Goal: Task Accomplishment & Management: Manage account settings

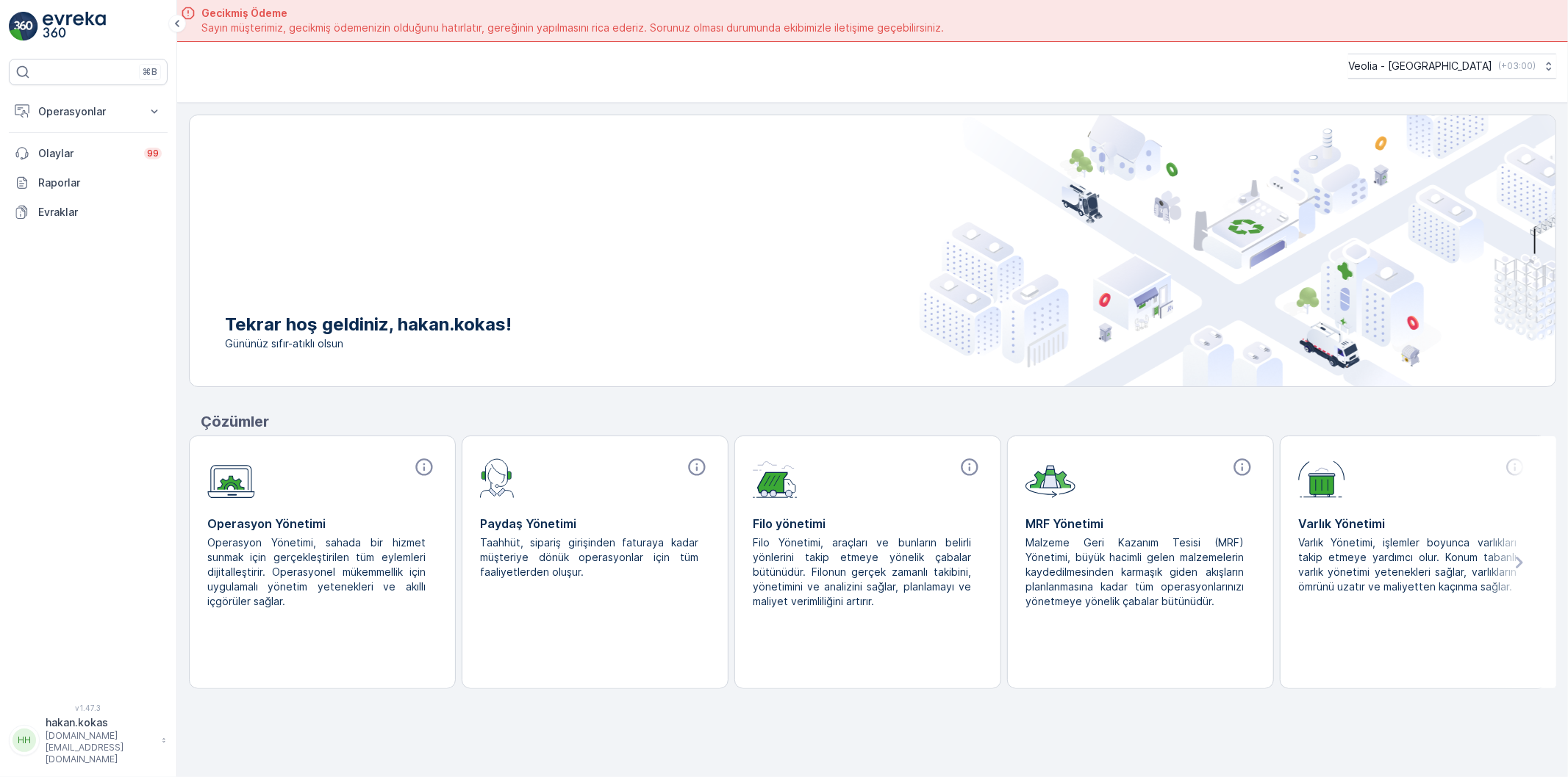
click at [131, 116] on p "Operasyonlar" at bounding box center [88, 111] width 100 height 15
click at [131, 180] on link "Rotalar & Görevler" at bounding box center [99, 177] width 136 height 21
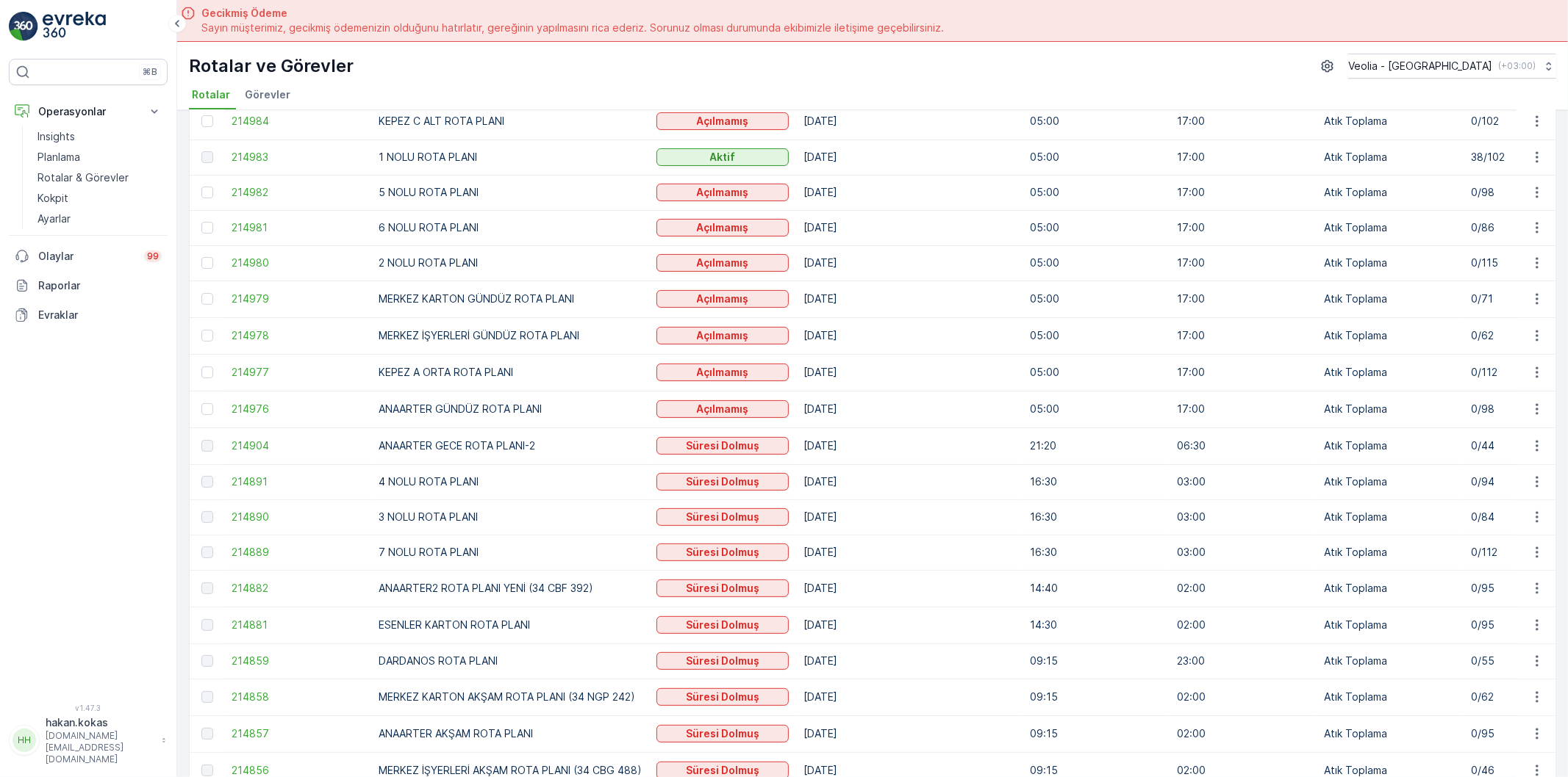
scroll to position [326, 0]
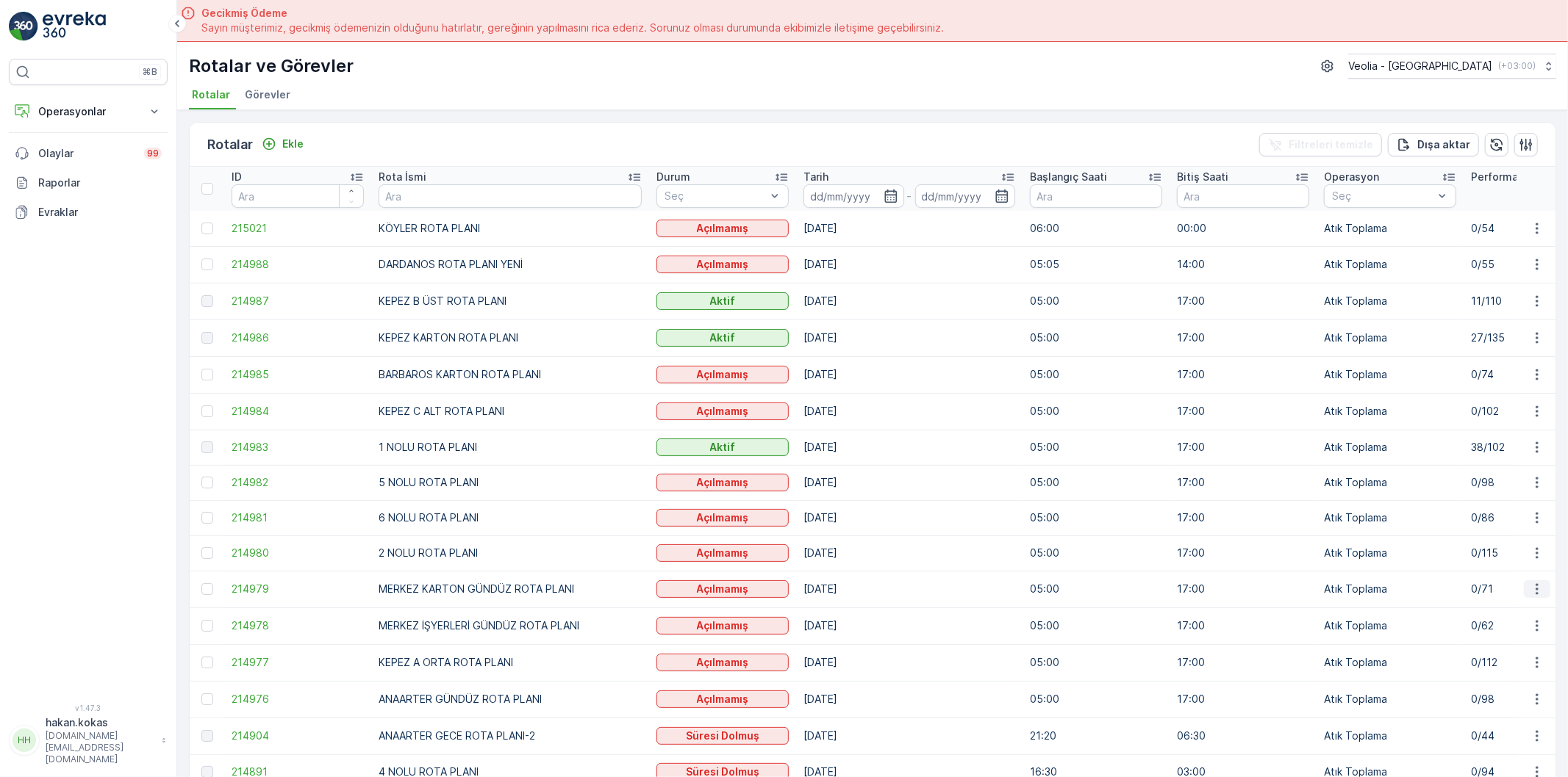
click at [1532, 589] on icon "button" at bounding box center [1537, 589] width 15 height 15
click at [1518, 673] on span "Atanan Kişiyi Değiştir" at bounding box center [1496, 674] width 103 height 15
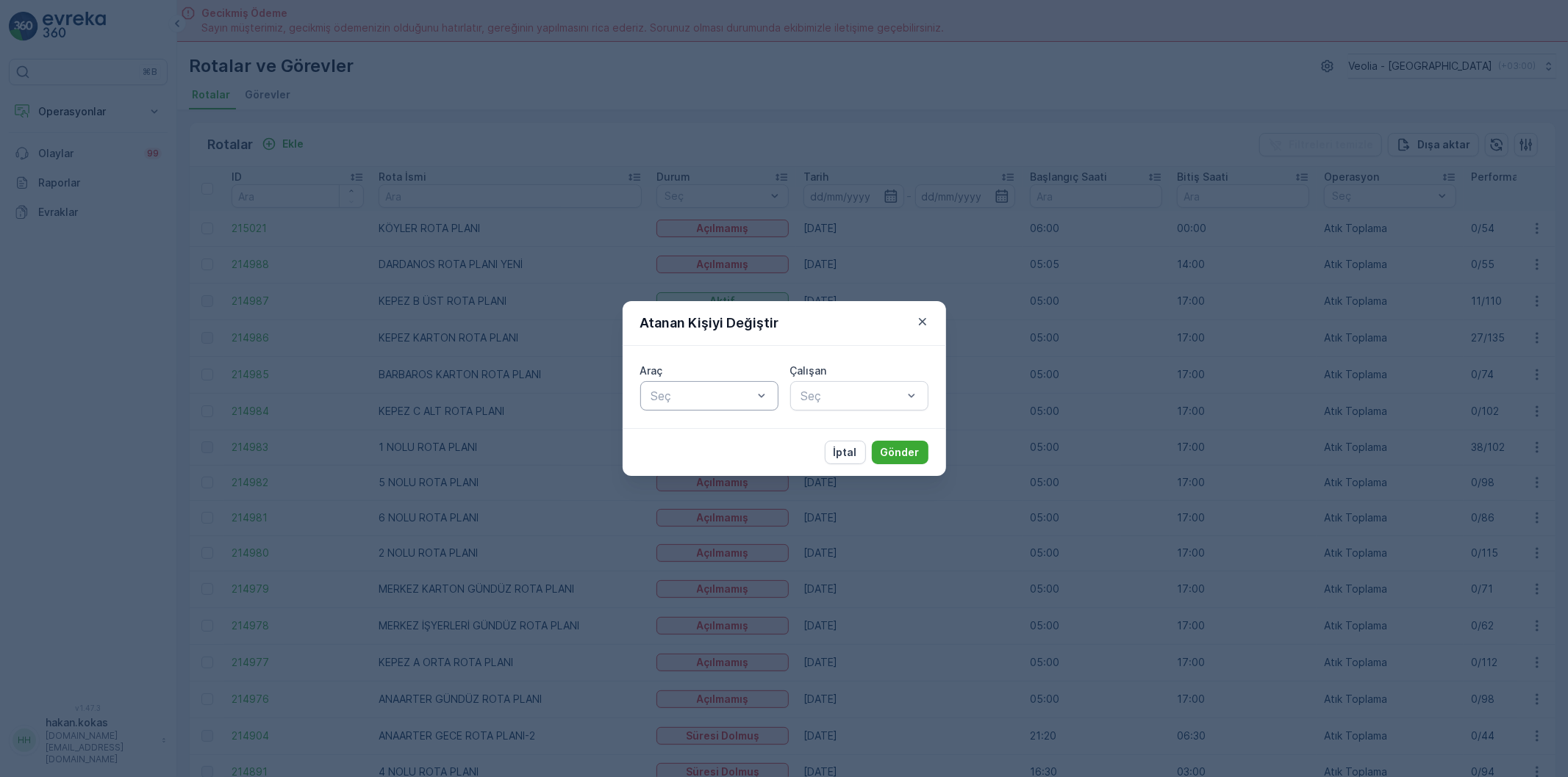
click at [714, 392] on div at bounding box center [702, 395] width 104 height 13
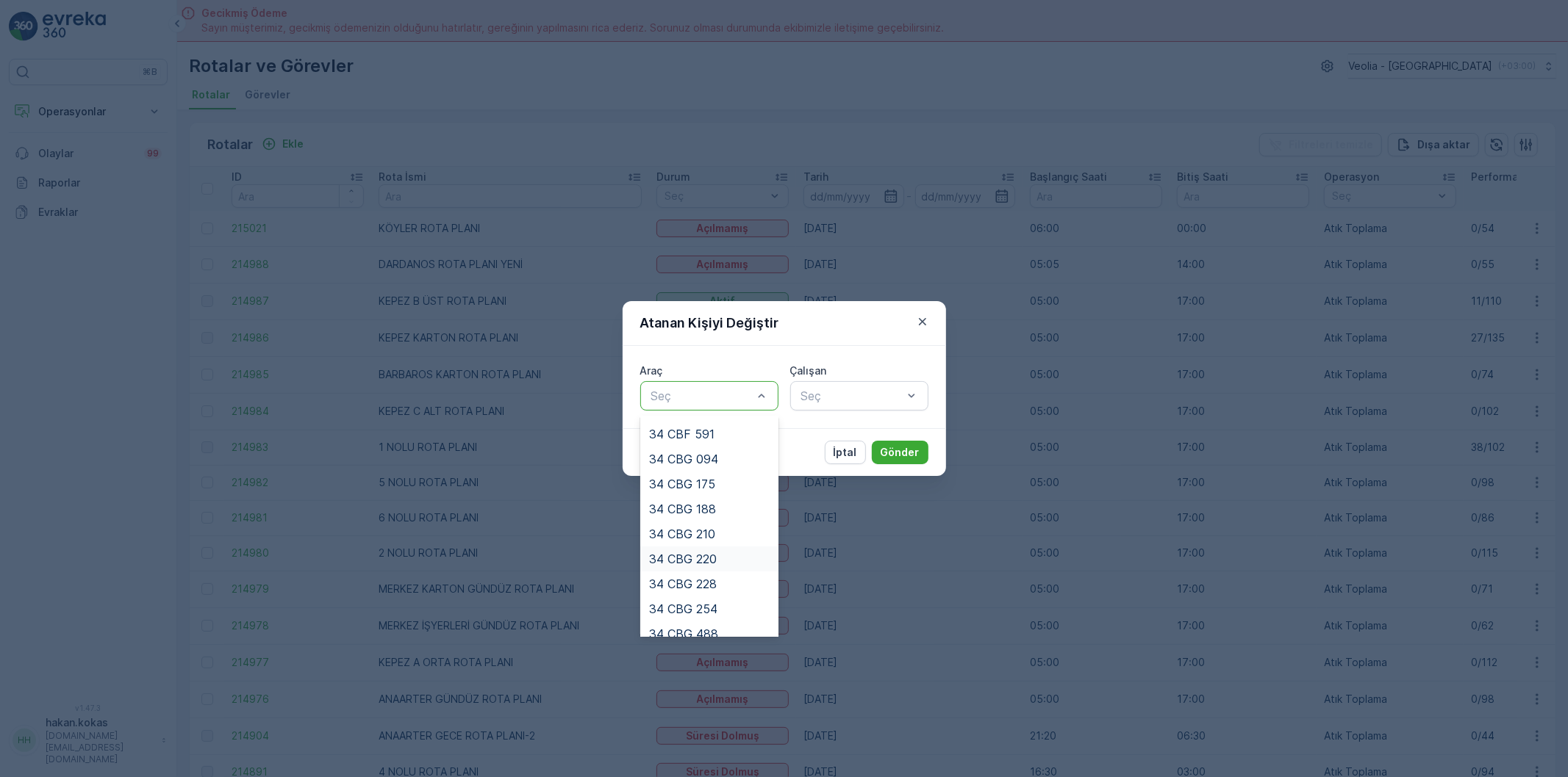
scroll to position [326, 0]
click at [708, 554] on span "34 NGP 316" at bounding box center [683, 555] width 68 height 13
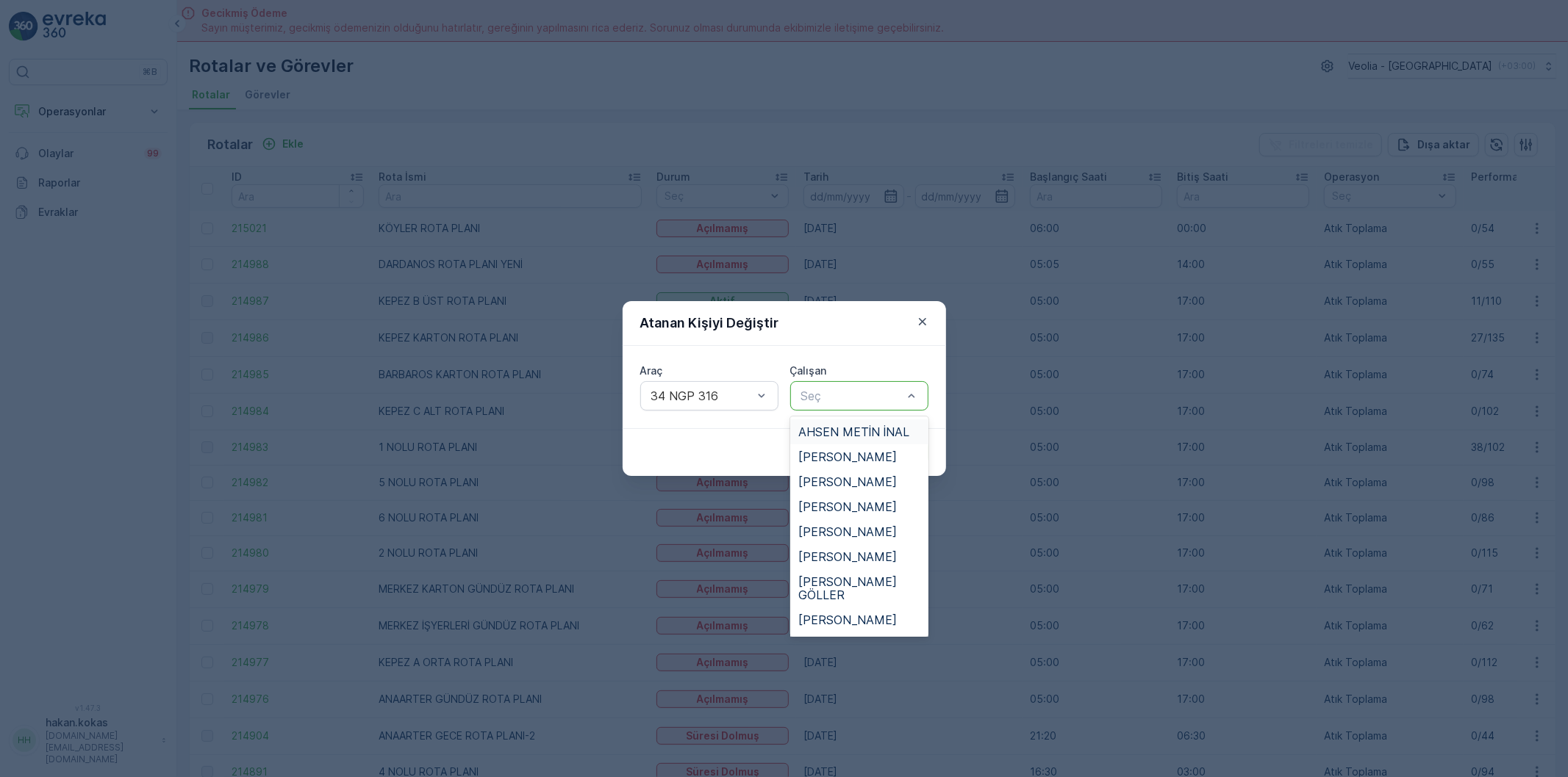
click at [841, 406] on div "Seç" at bounding box center [860, 396] width 138 height 29
click at [848, 473] on span "EMRE ÖZKAN" at bounding box center [848, 474] width 98 height 13
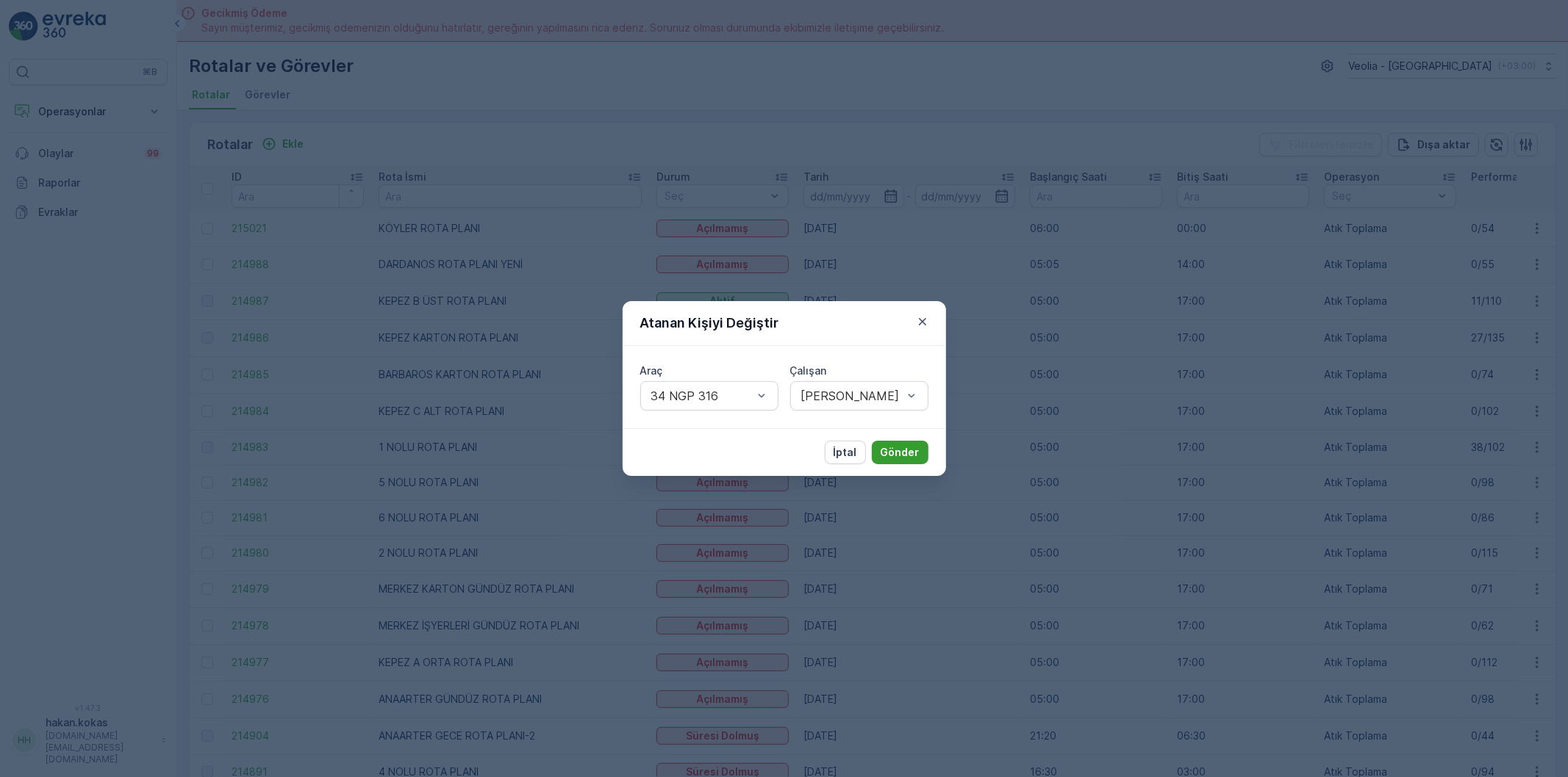
click at [891, 450] on p "Gönder" at bounding box center [900, 452] width 39 height 15
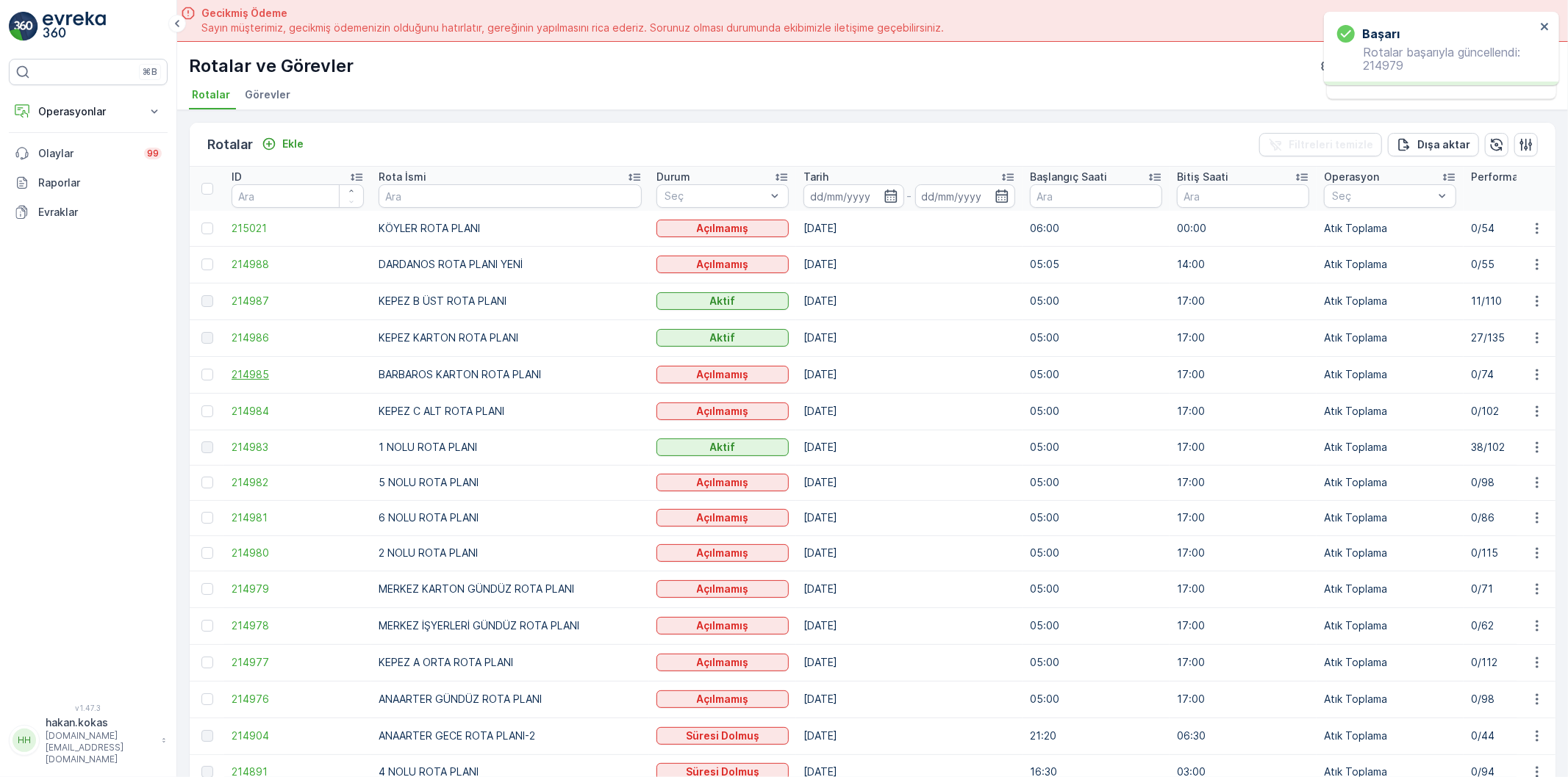
click at [311, 382] on span "214985" at bounding box center [297, 374] width 132 height 15
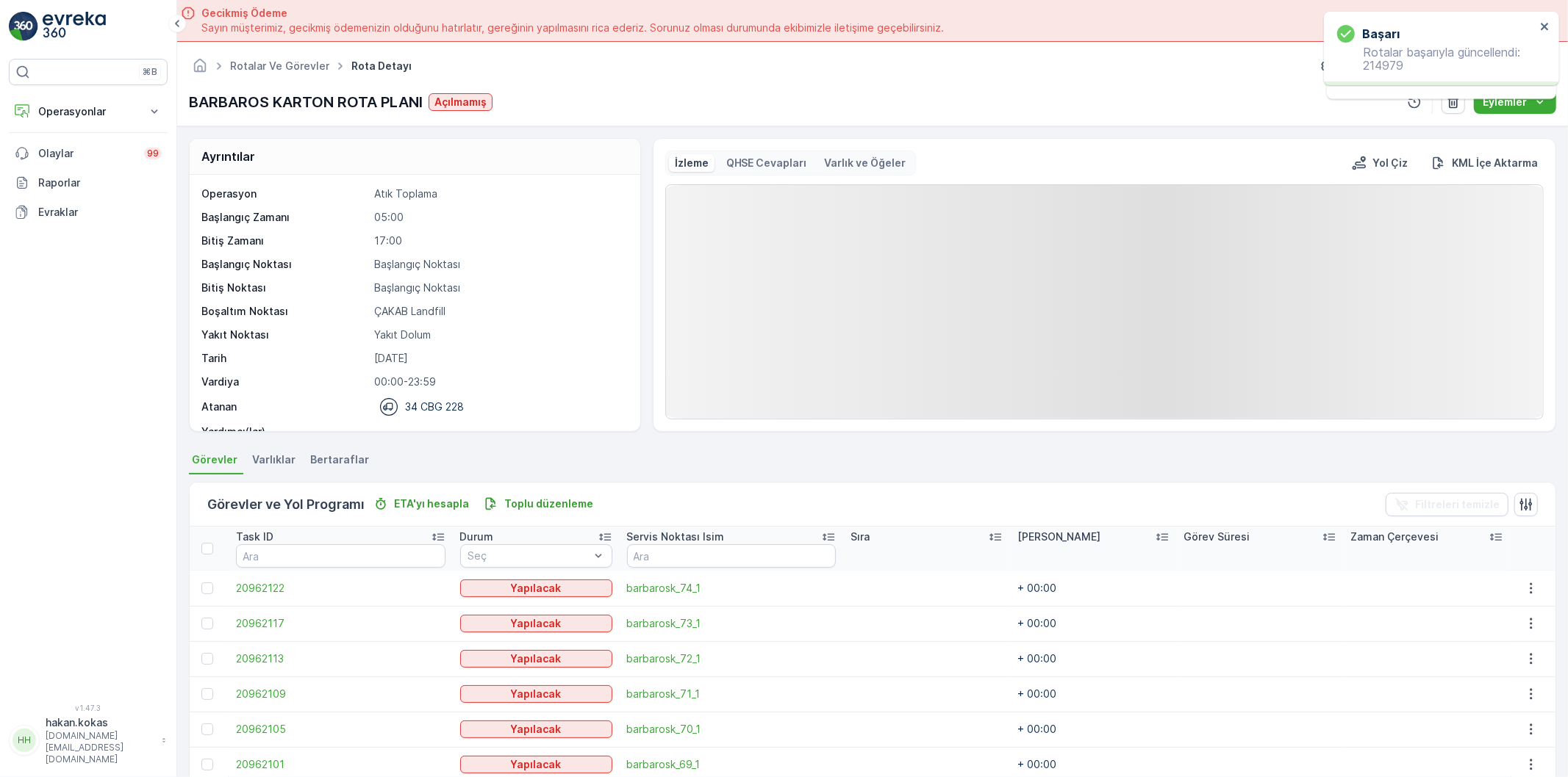
scroll to position [45, 0]
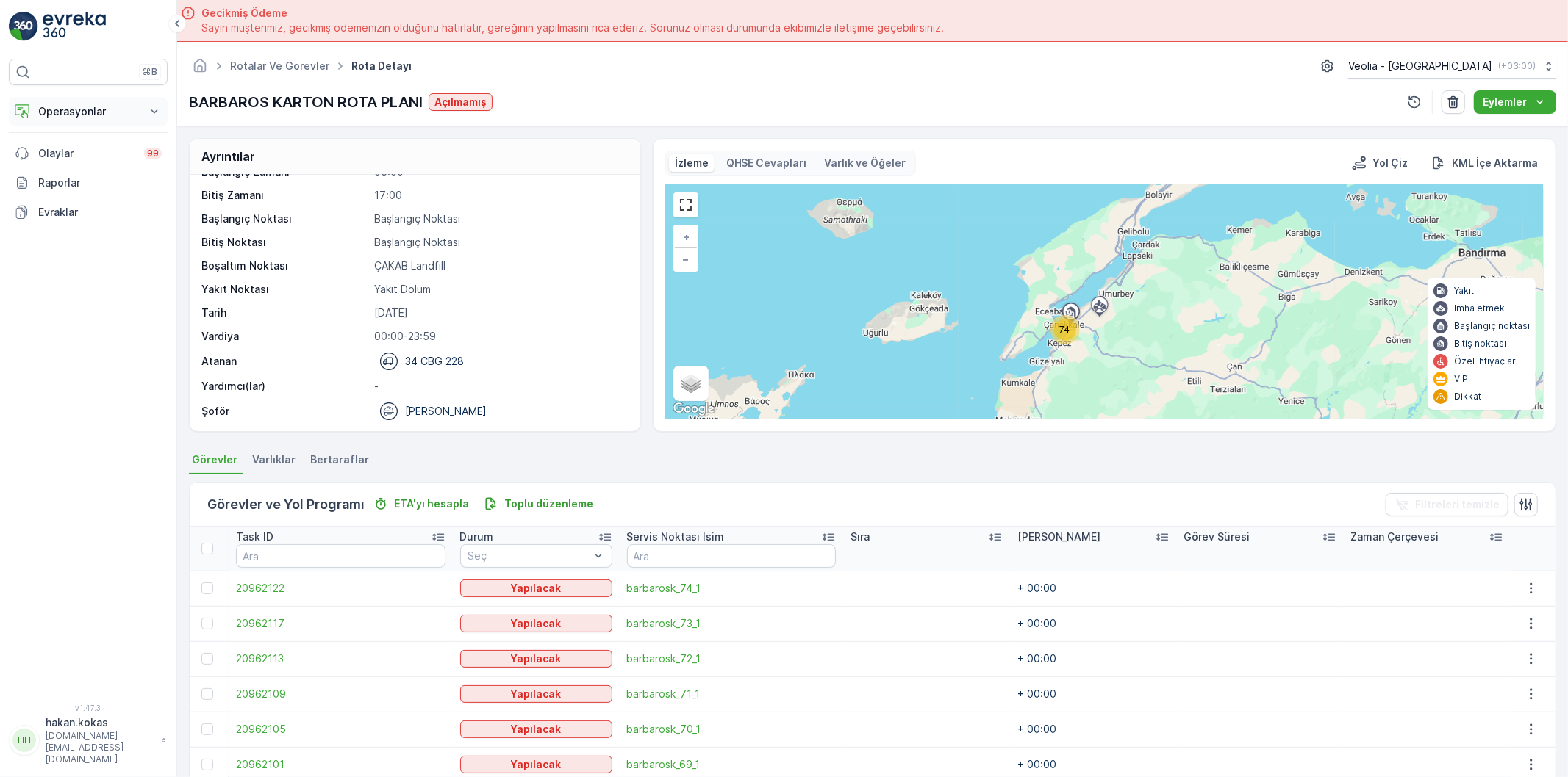
click at [111, 120] on button "Operasyonlar" at bounding box center [88, 111] width 159 height 29
click at [134, 170] on link "Rotalar & Görevler" at bounding box center [99, 177] width 136 height 21
